Goal: Task Accomplishment & Management: Manage account settings

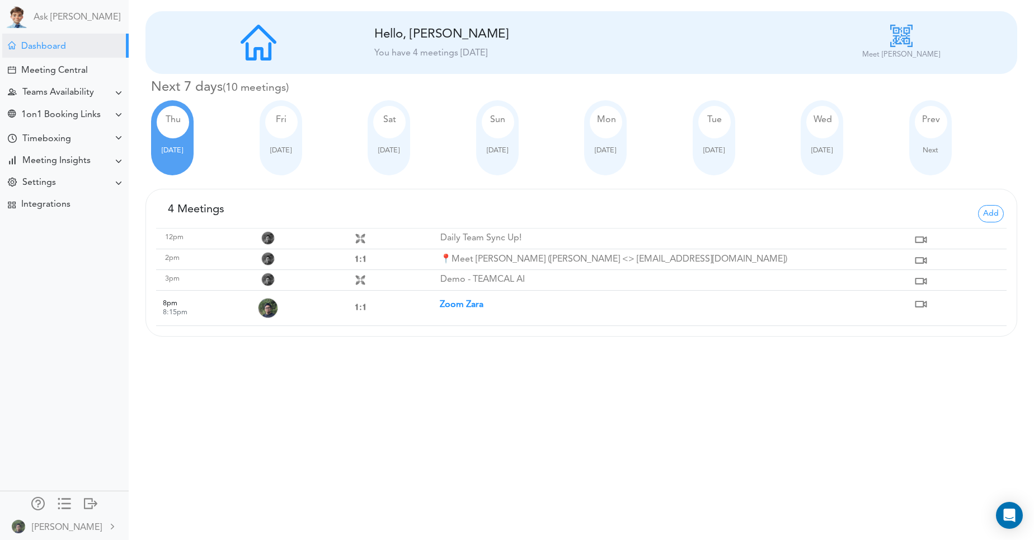
click at [476, 303] on strong "Zoom Zara" at bounding box center [462, 304] width 44 height 9
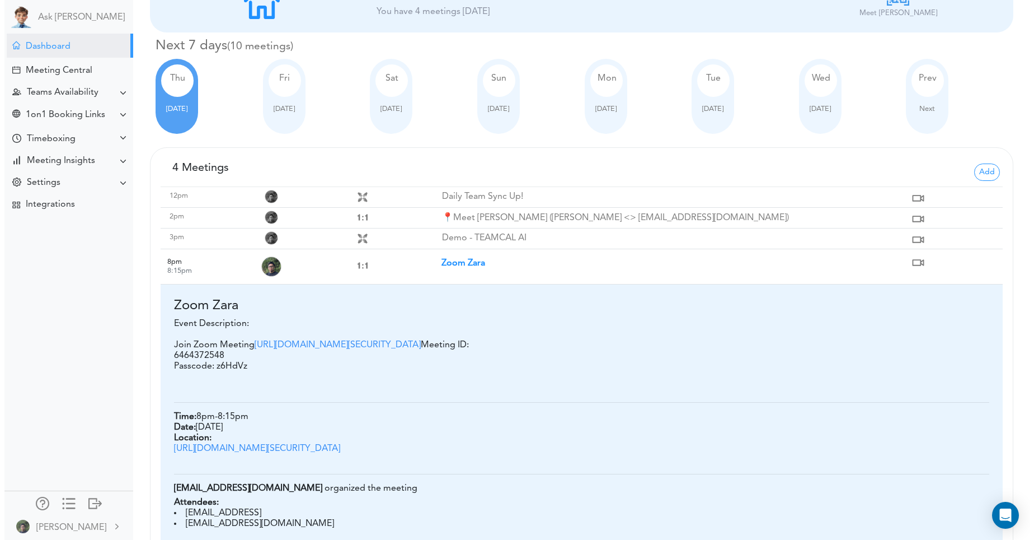
scroll to position [170, 0]
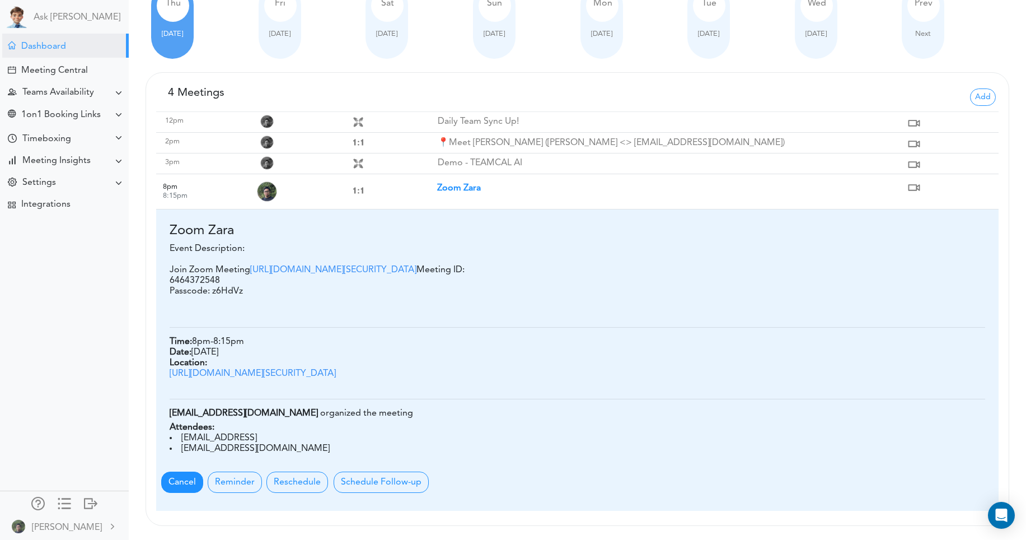
click at [173, 482] on span "Cancel" at bounding box center [182, 481] width 42 height 21
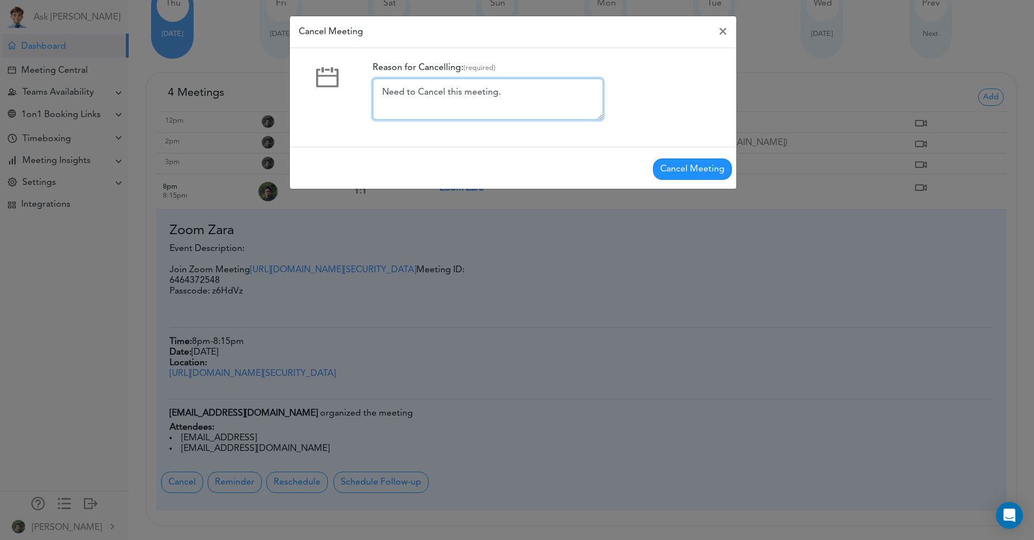
drag, startPoint x: 526, startPoint y: 96, endPoint x: 230, endPoint y: 99, distance: 295.5
click at [230, 99] on div "Cancel Meeting × Reason for Cancelling: (required) Need to Cancel this meeting.…" at bounding box center [517, 270] width 1034 height 540
type textarea "Sorry, Have to go out with my family, Can me meet after tomorrow's daily sync?"
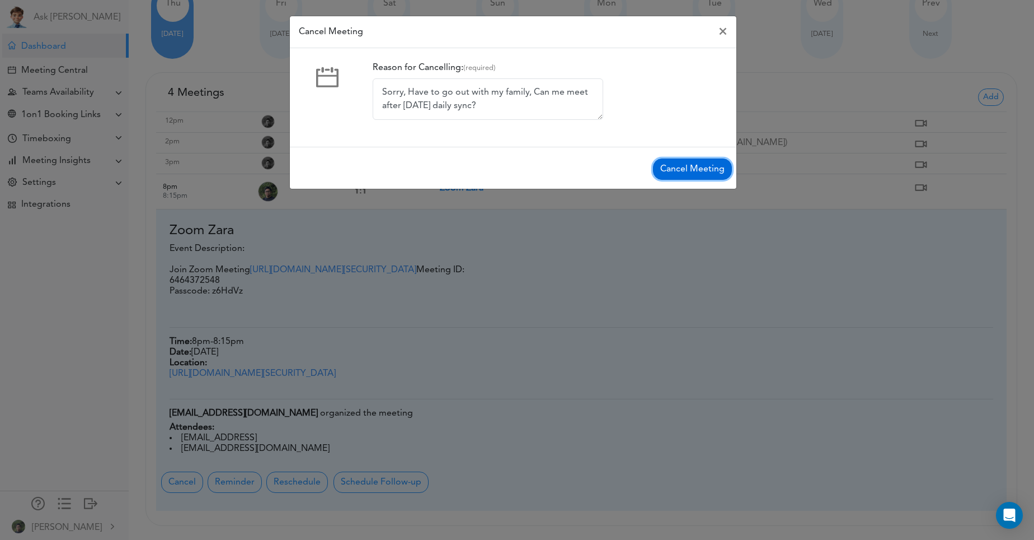
click at [707, 174] on button "Cancel Meeting" at bounding box center [692, 168] width 79 height 21
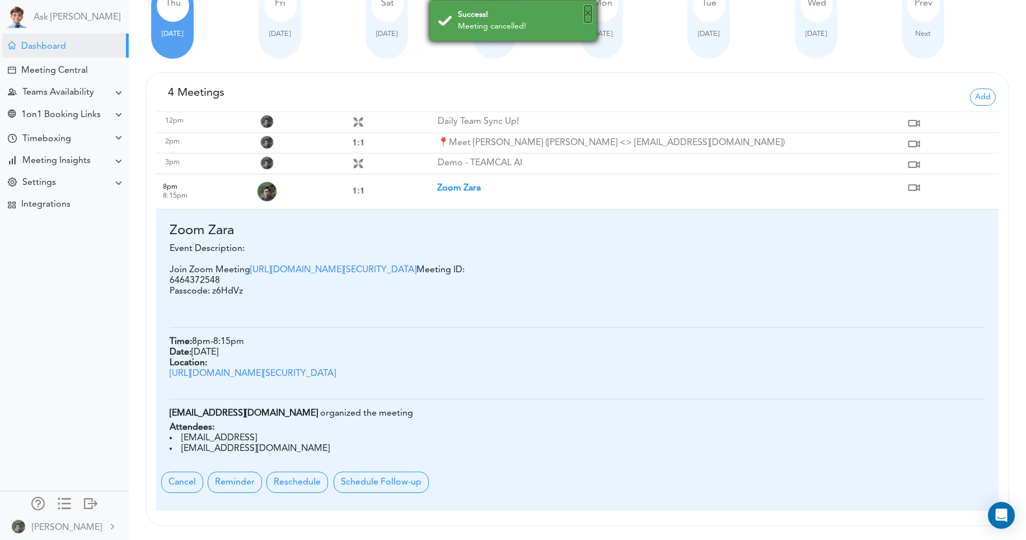
click at [588, 15] on button "×" at bounding box center [587, 14] width 7 height 17
